Goal: Information Seeking & Learning: Learn about a topic

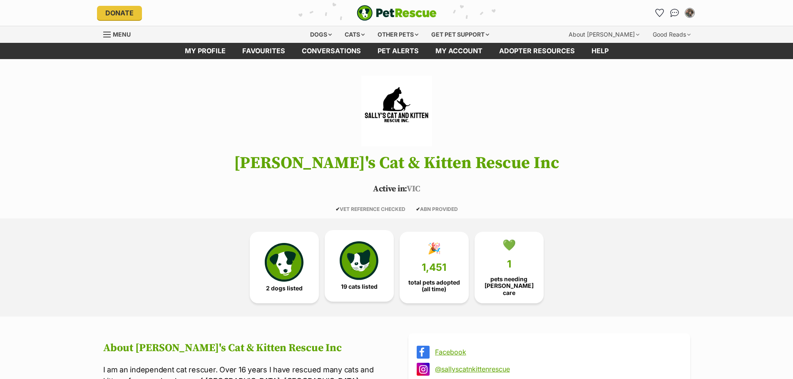
click at [360, 281] on link "19 cats listed" at bounding box center [359, 266] width 69 height 72
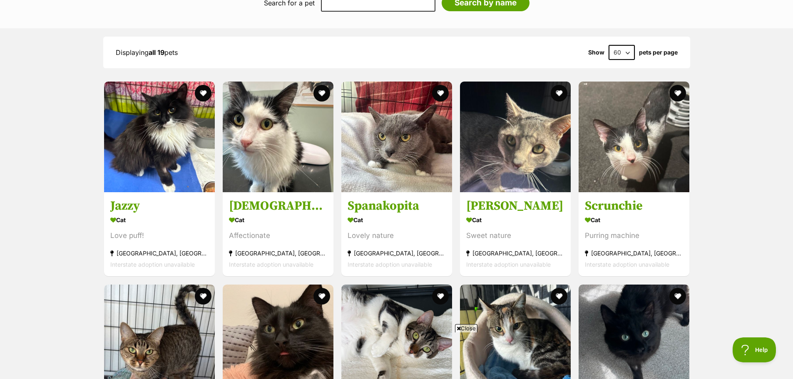
scroll to position [762, 0]
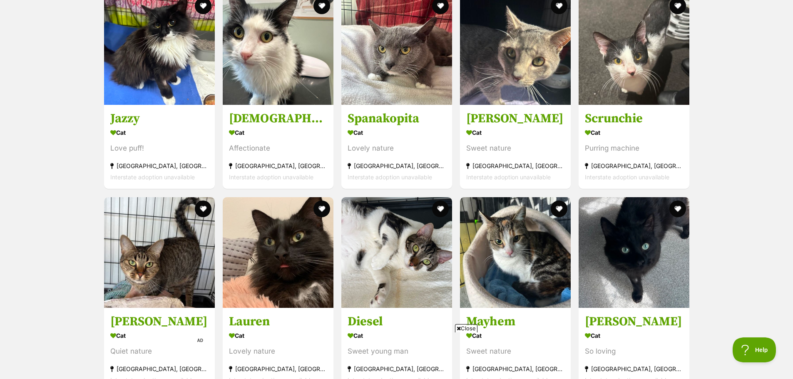
click at [467, 329] on span "Close" at bounding box center [466, 328] width 22 height 8
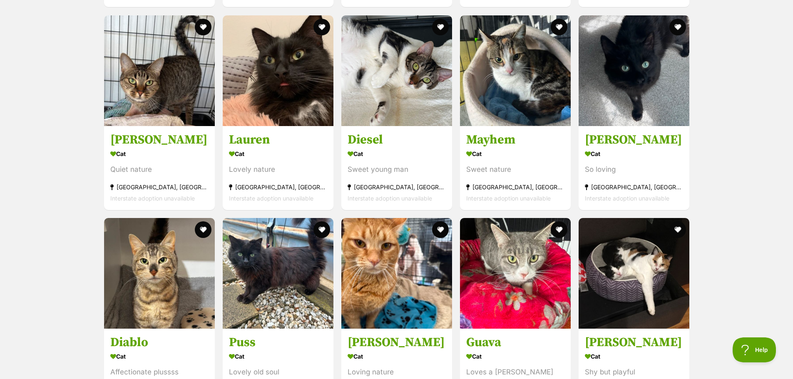
scroll to position [1053, 0]
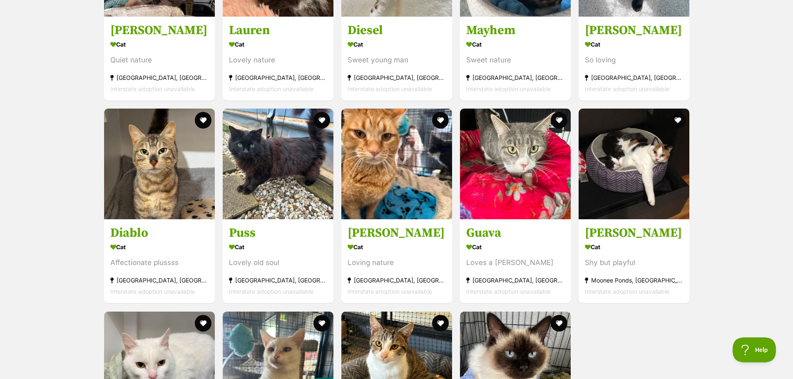
click at [728, 124] on div "Displaying all 19 pets Show 60 120 pets per page Visit PetRescue TV (external s…" at bounding box center [396, 83] width 793 height 866
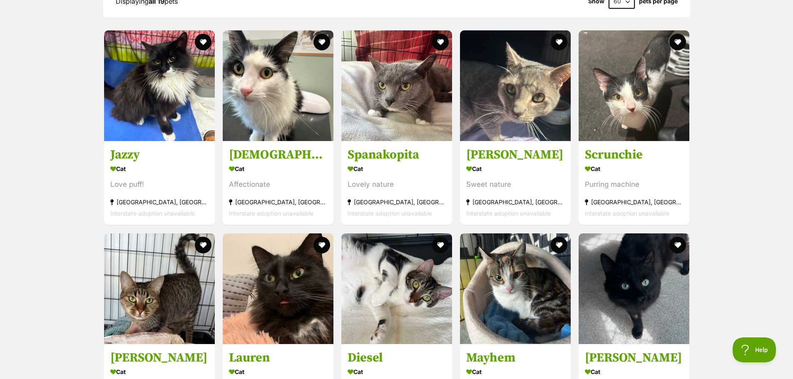
scroll to position [720, 0]
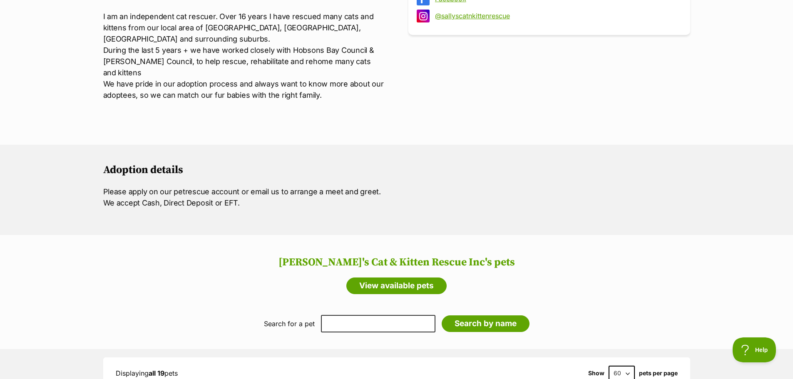
scroll to position [345, 0]
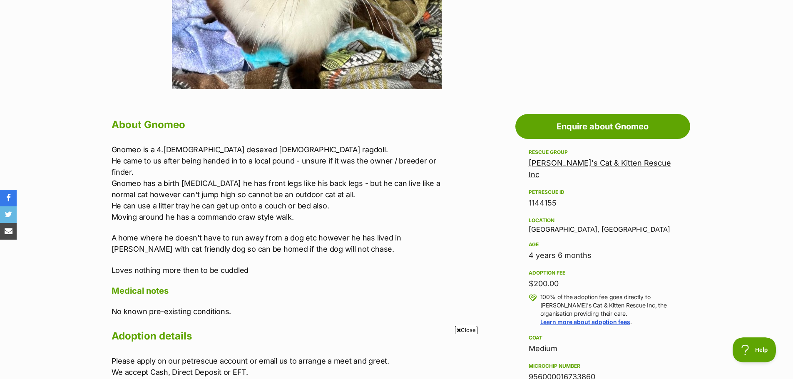
scroll to position [309, 0]
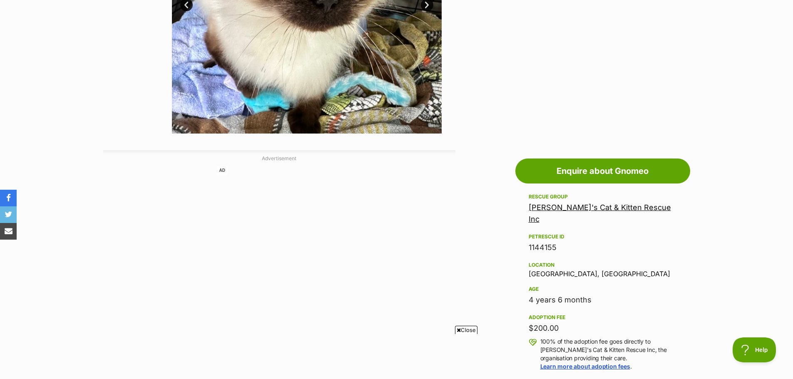
click at [464, 331] on span "Close" at bounding box center [466, 330] width 22 height 8
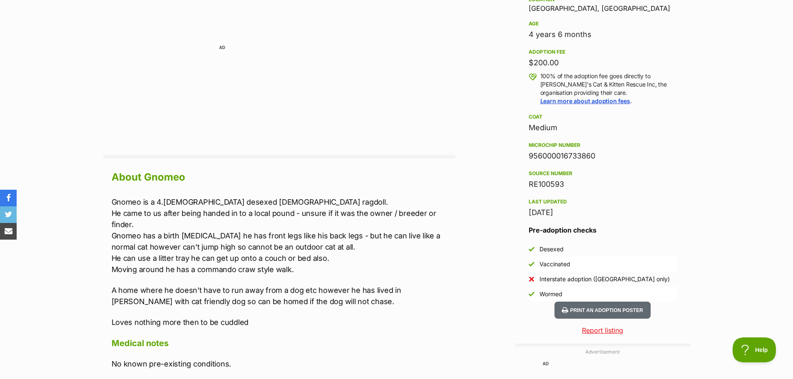
scroll to position [601, 0]
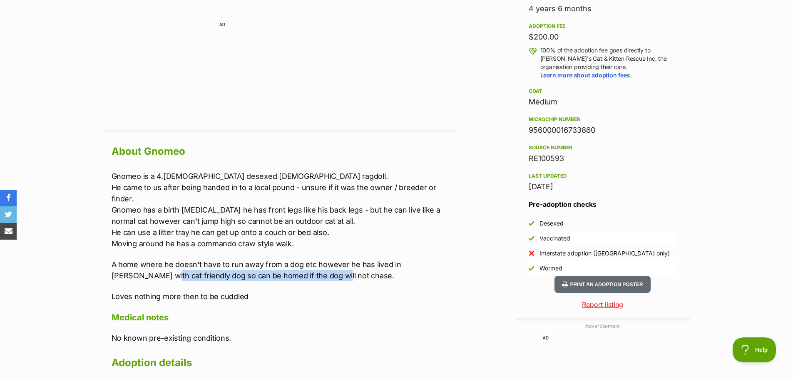
drag, startPoint x: 112, startPoint y: 273, endPoint x: 312, endPoint y: 268, distance: 200.3
click at [293, 270] on p "A home where he doesn't have to run away from a dog etc however he has lived in…" at bounding box center [284, 270] width 344 height 22
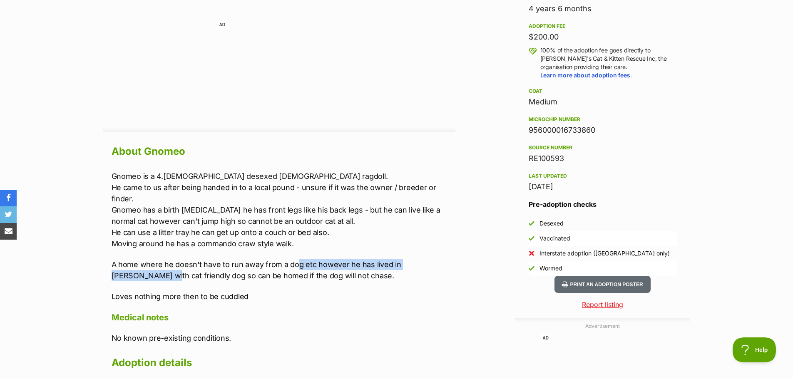
click at [312, 267] on p "A home where he doesn't have to run away from a dog etc however he has lived in…" at bounding box center [284, 270] width 344 height 22
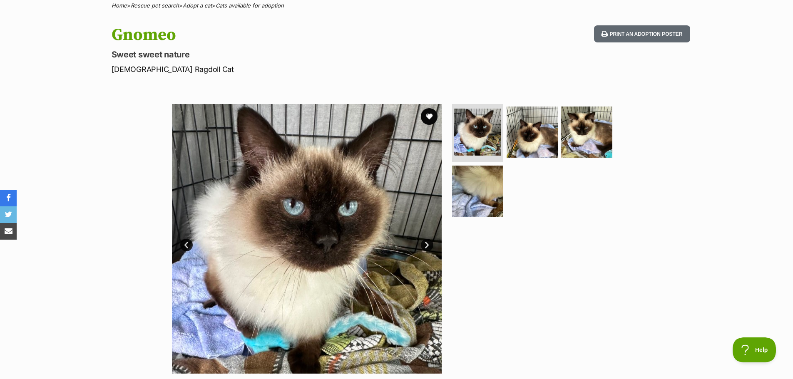
scroll to position [143, 0]
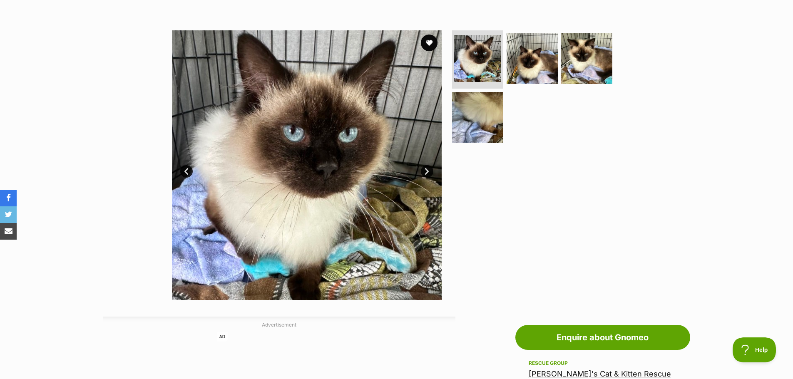
click at [424, 172] on link "Next" at bounding box center [427, 171] width 12 height 12
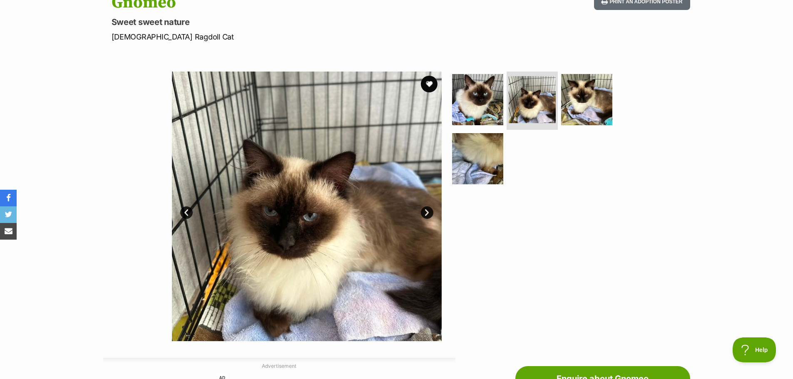
scroll to position [0, 0]
click at [429, 212] on link "Next" at bounding box center [427, 213] width 12 height 12
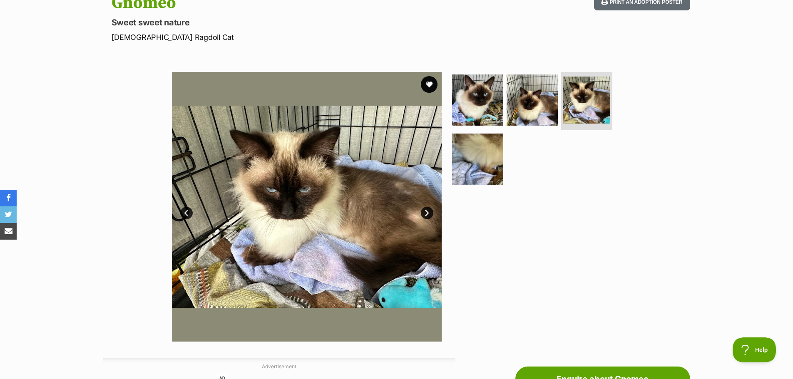
click at [426, 212] on link "Next" at bounding box center [427, 213] width 12 height 12
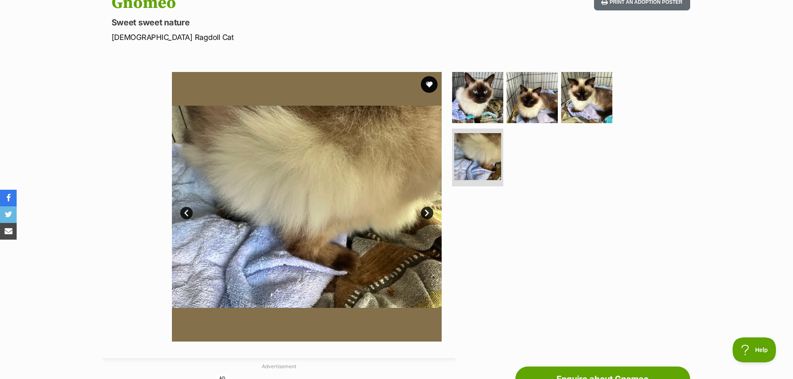
click at [425, 211] on link "Next" at bounding box center [427, 213] width 12 height 12
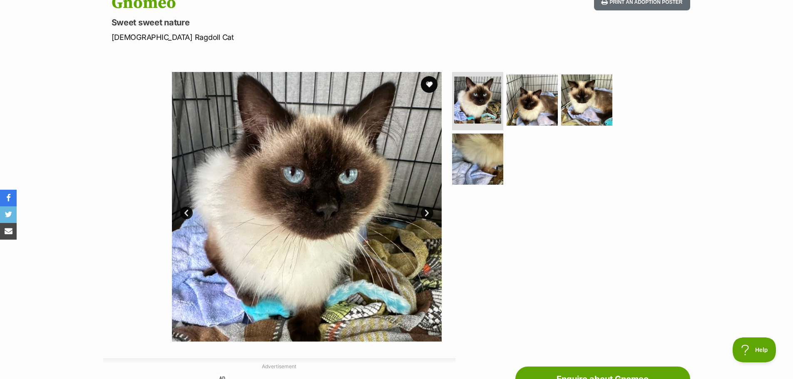
click at [599, 226] on div at bounding box center [535, 207] width 171 height 270
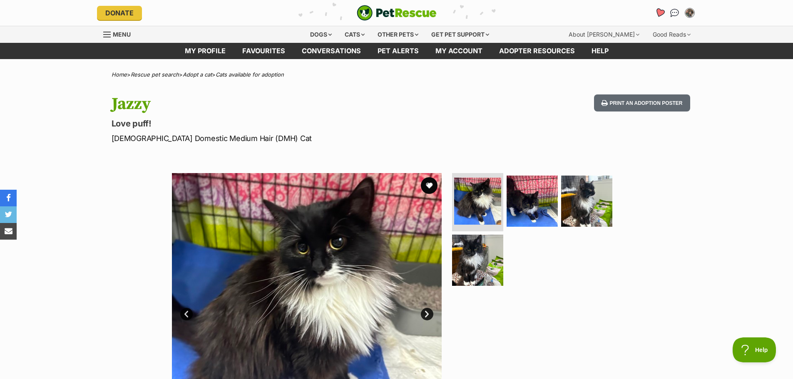
click at [659, 10] on icon "Favourites" at bounding box center [659, 13] width 10 height 10
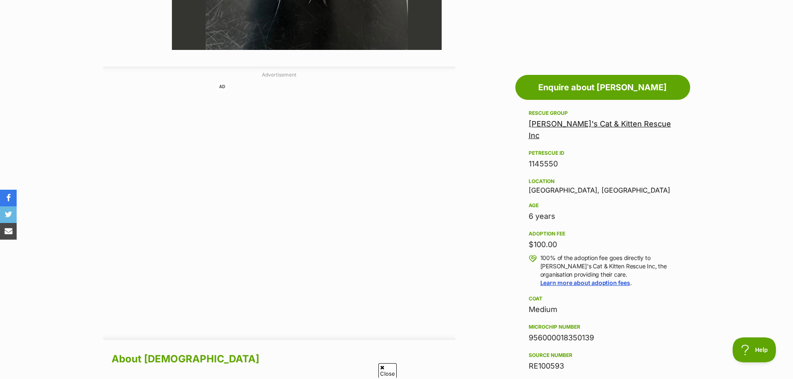
scroll to position [208, 0]
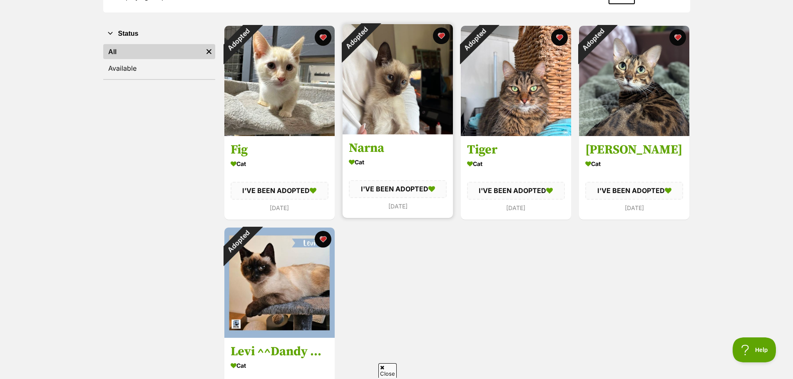
scroll to position [125, 0]
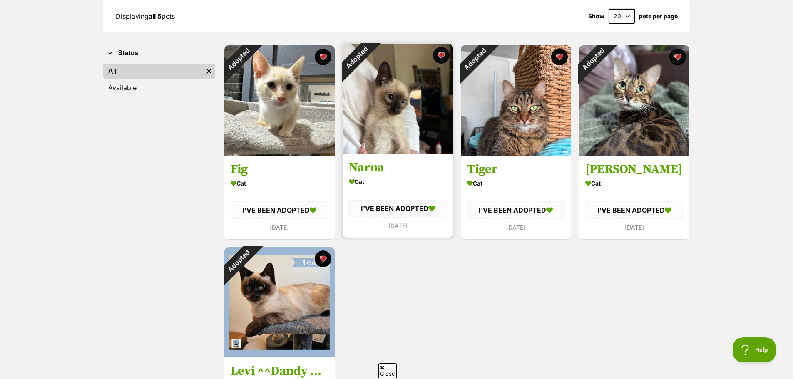
click at [377, 169] on h3 "Narna" at bounding box center [398, 168] width 98 height 16
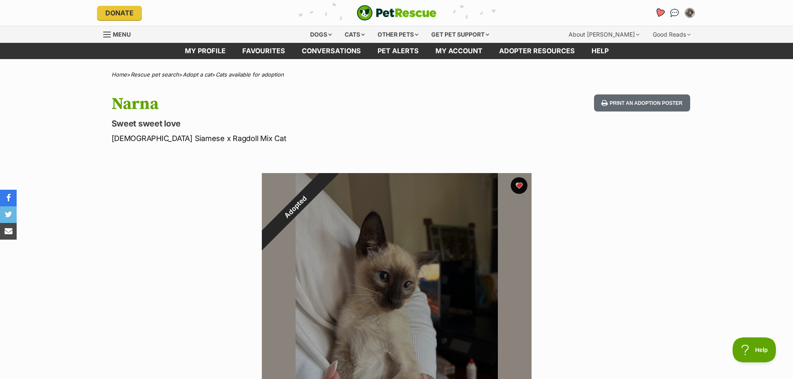
click at [661, 14] on icon "Favourites" at bounding box center [659, 13] width 10 height 10
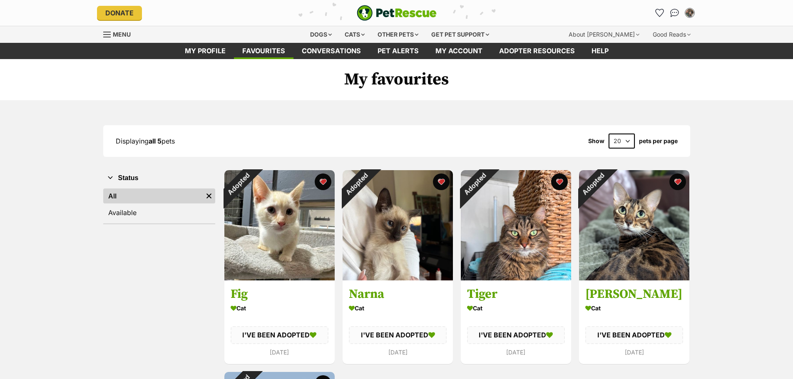
drag, startPoint x: 0, startPoint y: 0, endPoint x: 256, endPoint y: 293, distance: 389.1
click at [256, 293] on h3 "Fig" at bounding box center [280, 295] width 98 height 16
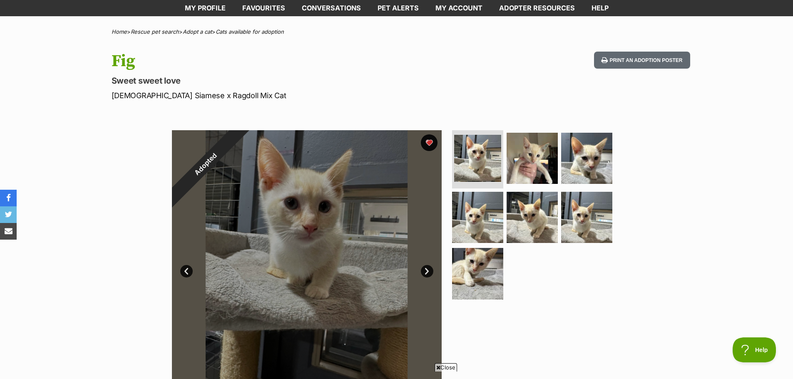
scroll to position [83, 0]
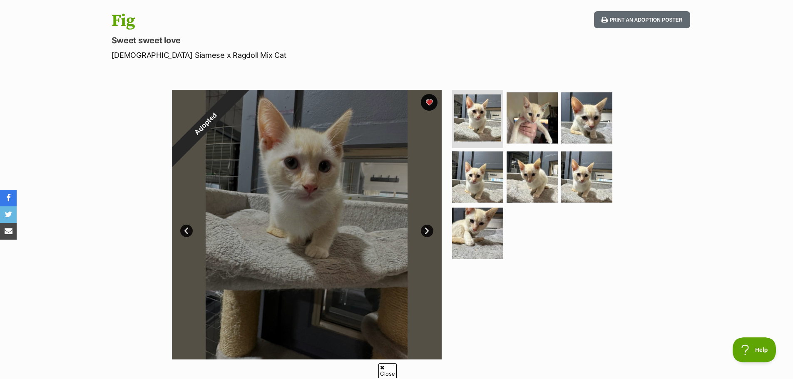
click at [426, 231] on link "Next" at bounding box center [427, 231] width 12 height 12
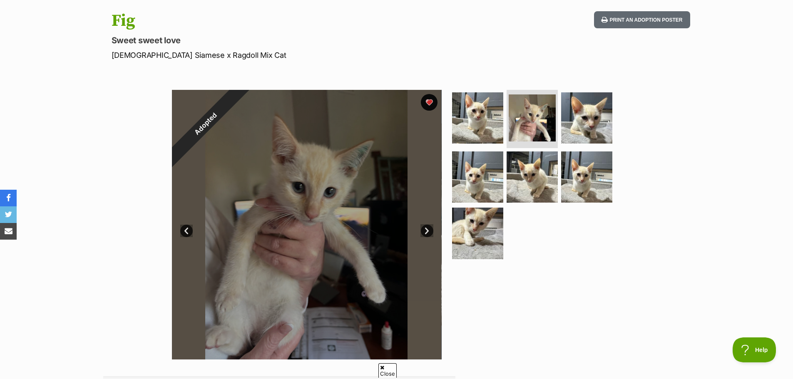
click at [426, 231] on link "Next" at bounding box center [427, 231] width 12 height 12
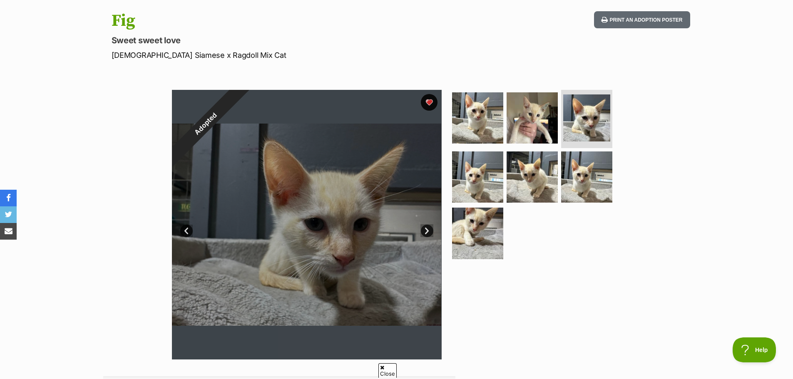
click at [426, 231] on link "Next" at bounding box center [427, 231] width 12 height 12
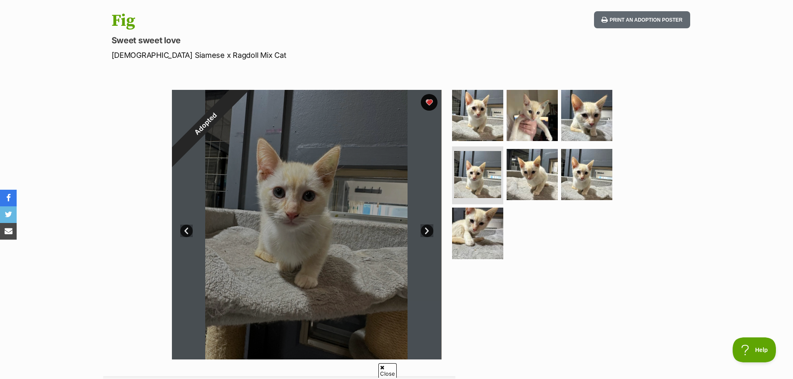
click at [426, 231] on link "Next" at bounding box center [427, 231] width 12 height 12
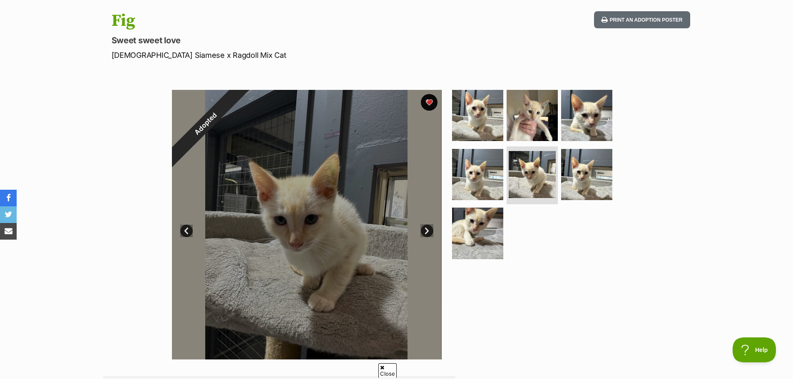
click at [426, 231] on link "Next" at bounding box center [427, 231] width 12 height 12
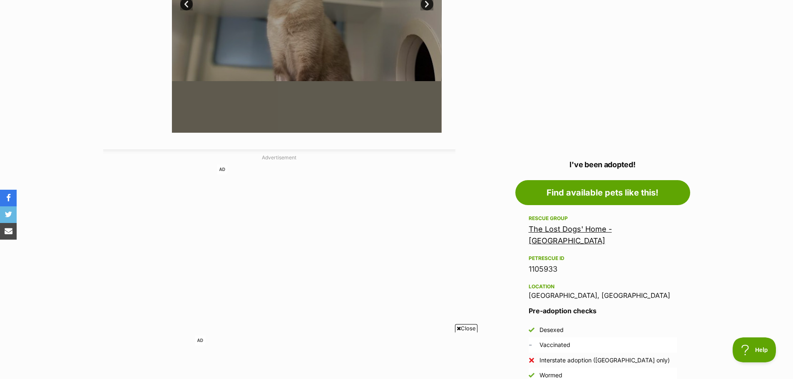
scroll to position [333, 0]
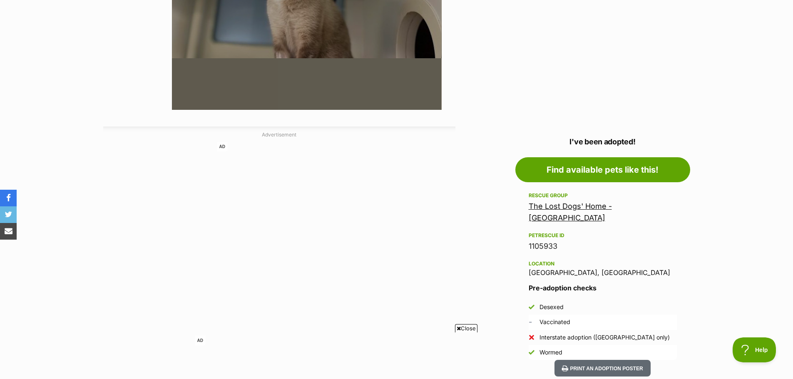
drag, startPoint x: 607, startPoint y: 209, endPoint x: 607, endPoint y: 195, distance: 13.7
click at [607, 209] on link "The Lost Dogs' Home - [GEOGRAPHIC_DATA]" at bounding box center [570, 212] width 83 height 20
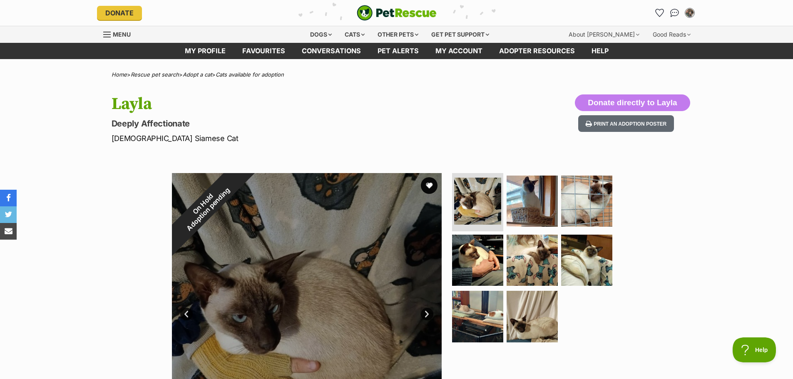
click at [583, 136] on div "Donate directly to Layla Print an adoption poster" at bounding box center [632, 119] width 115 height 50
drag, startPoint x: 529, startPoint y: 196, endPoint x: 602, endPoint y: 202, distance: 73.9
click at [529, 196] on img at bounding box center [532, 201] width 51 height 51
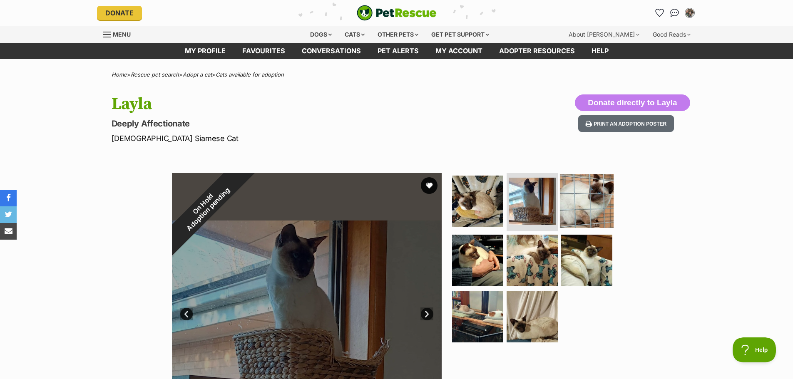
click at [598, 200] on img at bounding box center [587, 201] width 54 height 54
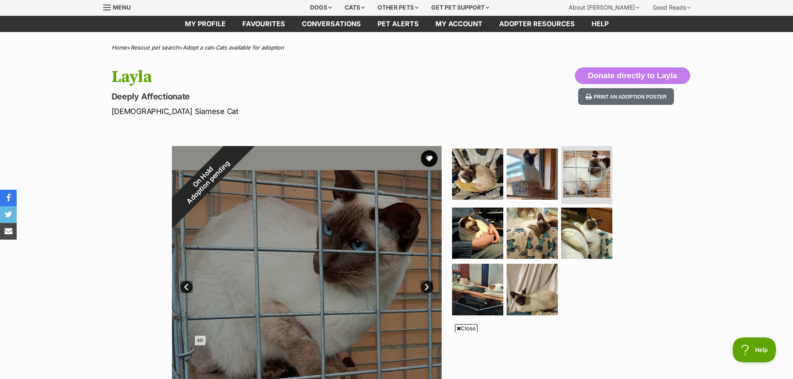
scroll to position [83, 0]
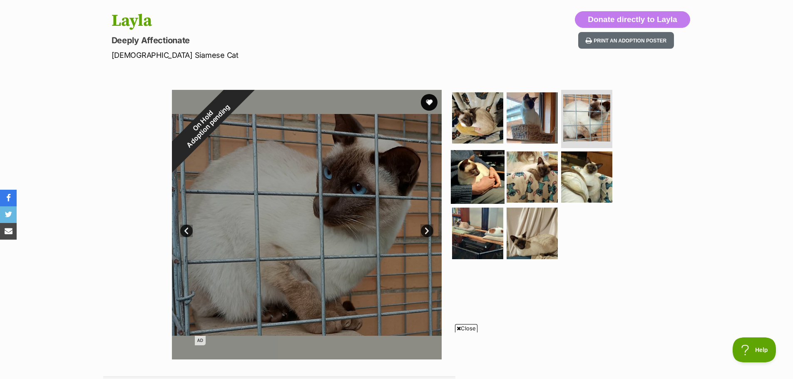
click at [501, 174] on img at bounding box center [478, 177] width 54 height 54
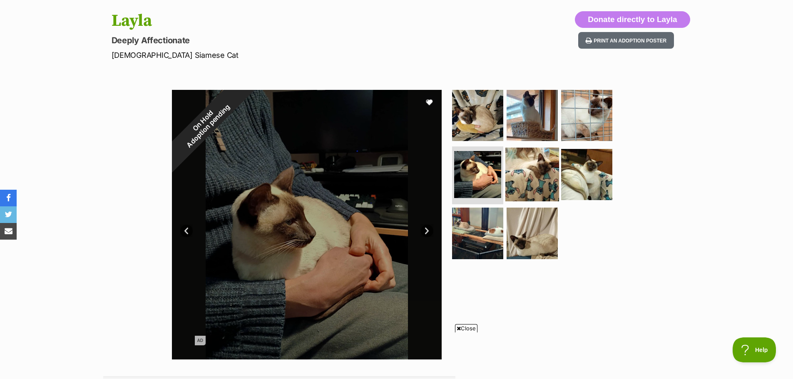
click at [533, 174] on img at bounding box center [532, 174] width 54 height 54
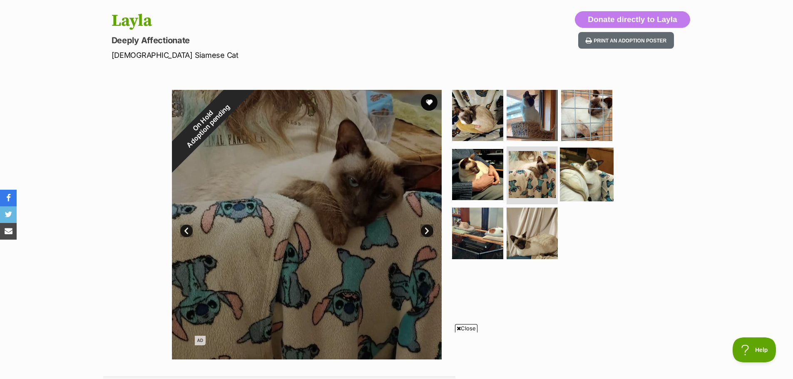
click at [580, 164] on img at bounding box center [587, 174] width 54 height 54
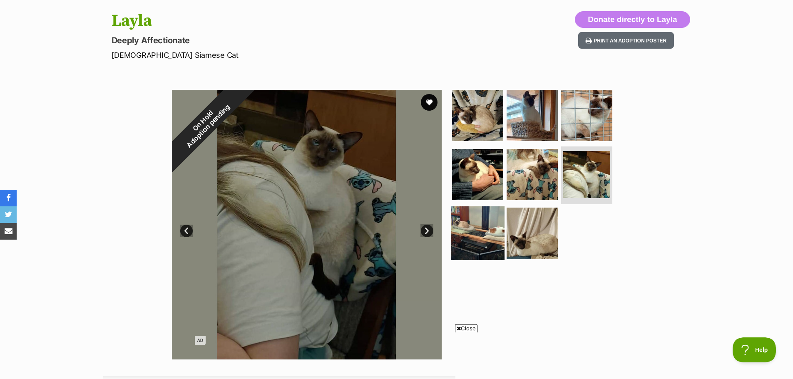
click at [472, 248] on img at bounding box center [478, 233] width 54 height 54
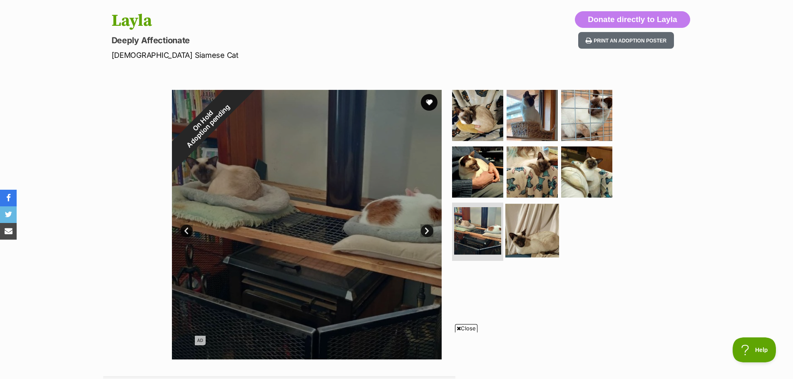
click at [523, 230] on img at bounding box center [532, 231] width 54 height 54
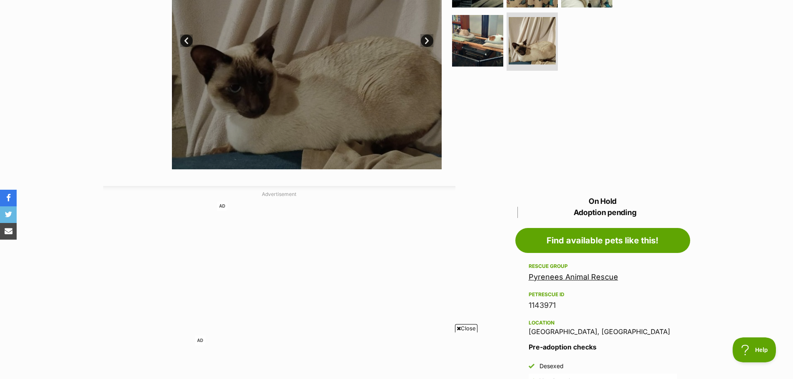
scroll to position [166, 0]
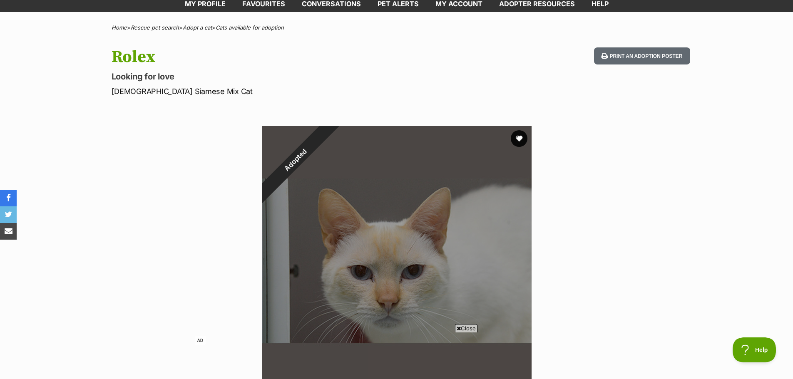
scroll to position [42, 0]
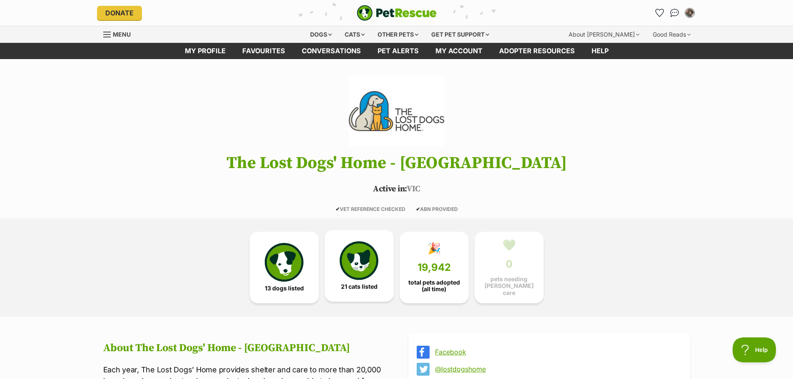
click at [373, 268] on img at bounding box center [359, 260] width 38 height 38
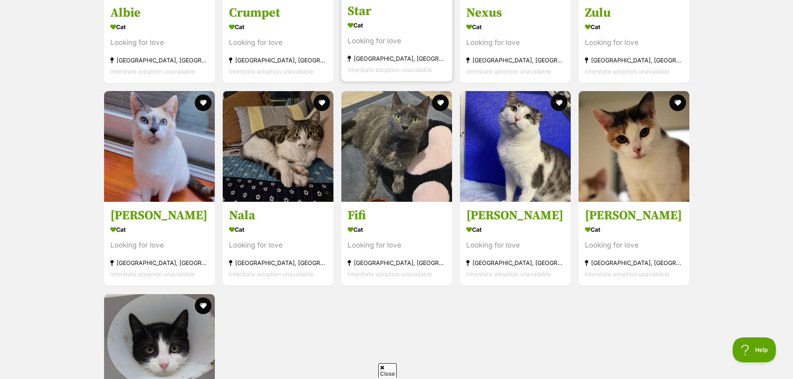
scroll to position [1273, 0]
